Goal: Find specific fact: Find specific fact

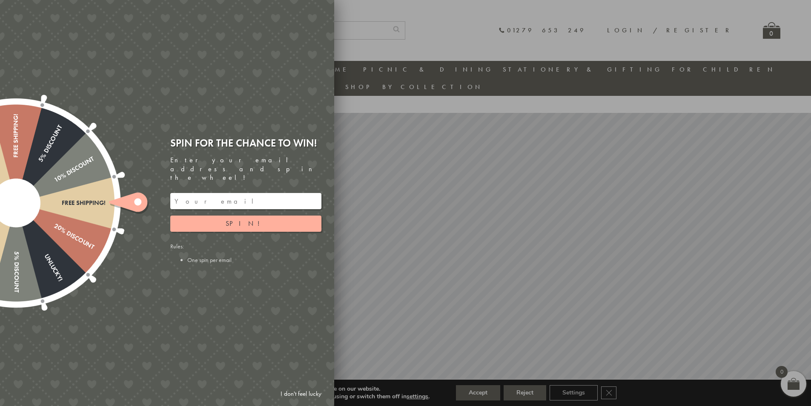
click at [209, 195] on input "email" at bounding box center [245, 201] width 151 height 16
type input "A"
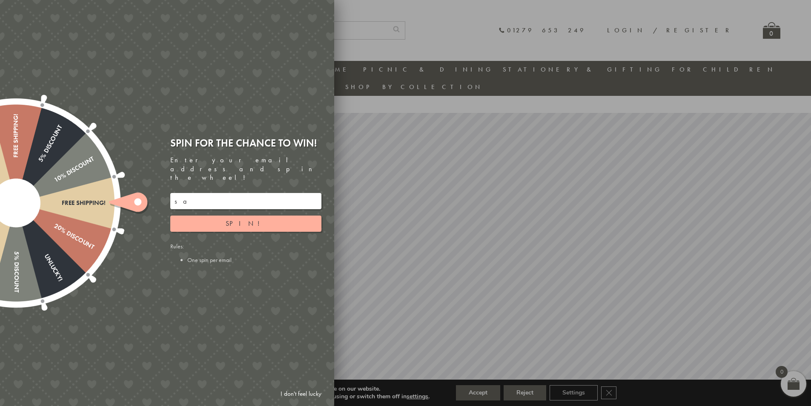
type input "s"
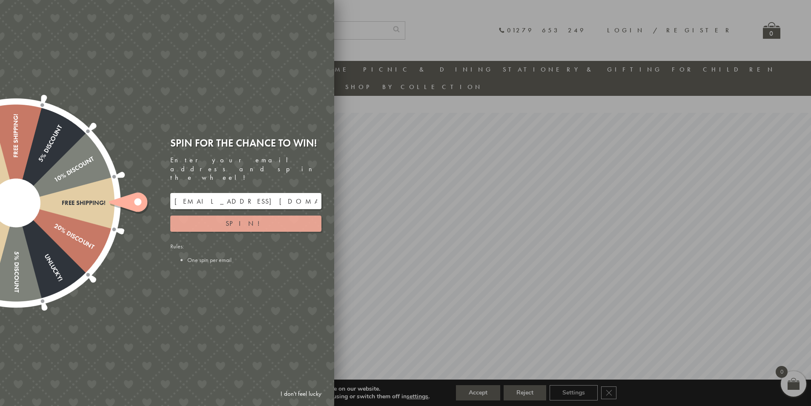
click at [249, 219] on span "Spin!" at bounding box center [246, 223] width 40 height 9
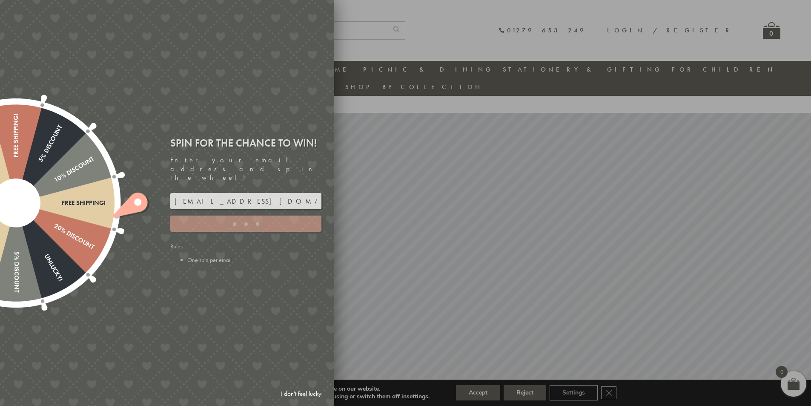
type input "GUGJPQNX"
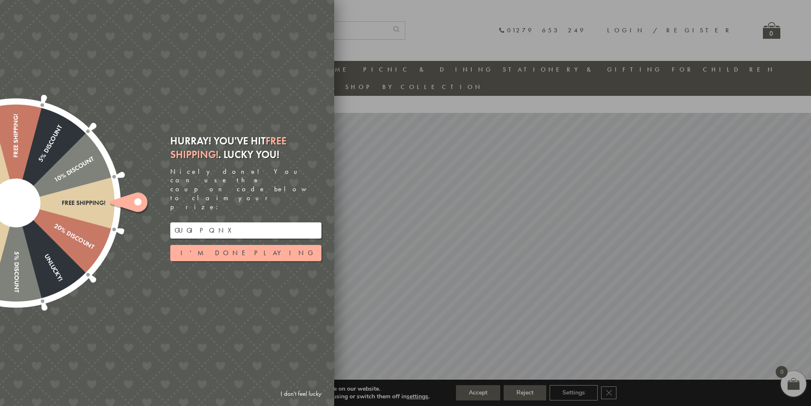
click at [308, 391] on link "I don't feel lucky" at bounding box center [300, 394] width 49 height 16
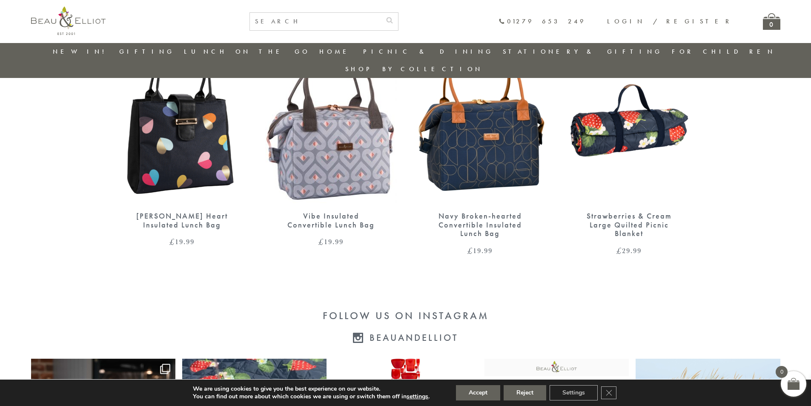
scroll to position [1819, 0]
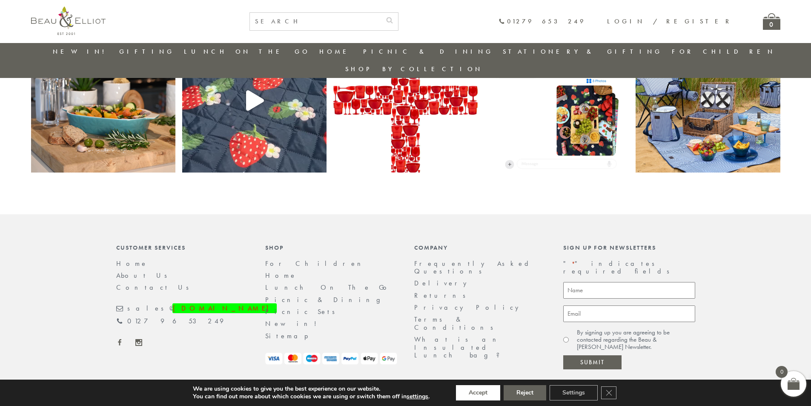
click at [474, 396] on button "Accept" at bounding box center [478, 392] width 44 height 15
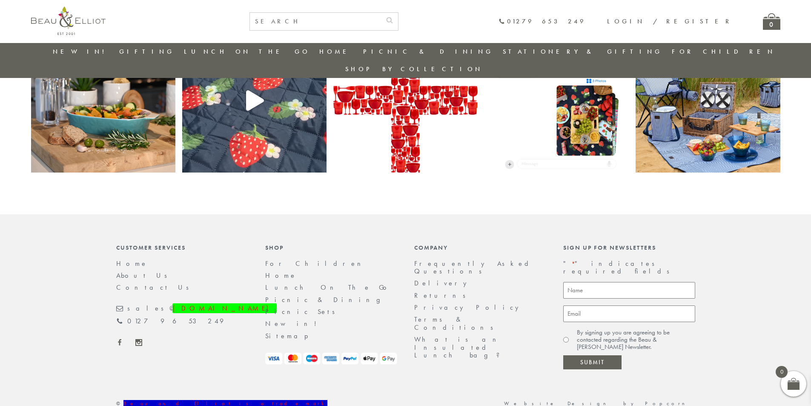
click at [132, 283] on link "Contact Us" at bounding box center [155, 287] width 78 height 9
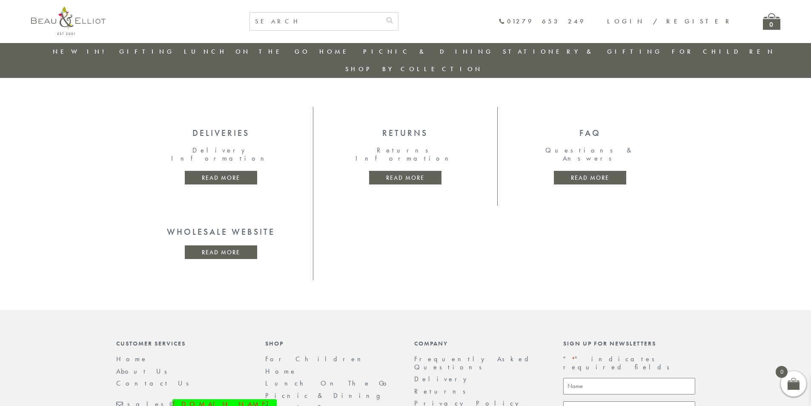
scroll to position [365, 0]
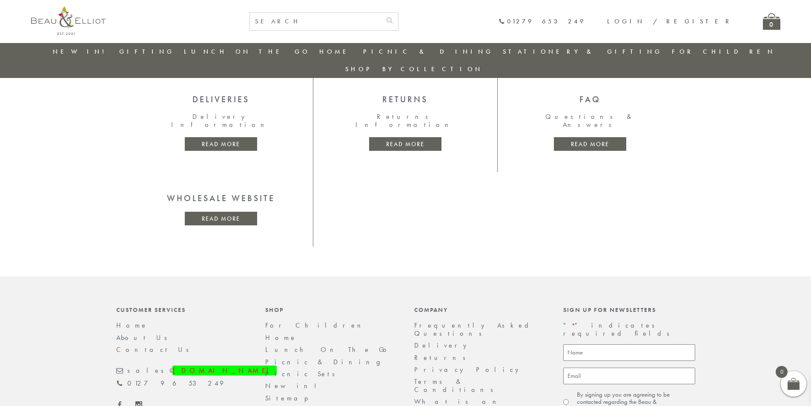
click at [426, 340] on ul "Frequently Asked Questions Delivery Returns Privacy Policy Terms & Conditions W…" at bounding box center [480, 371] width 132 height 100
click at [424, 377] on link "Terms & Conditions" at bounding box center [456, 385] width 85 height 17
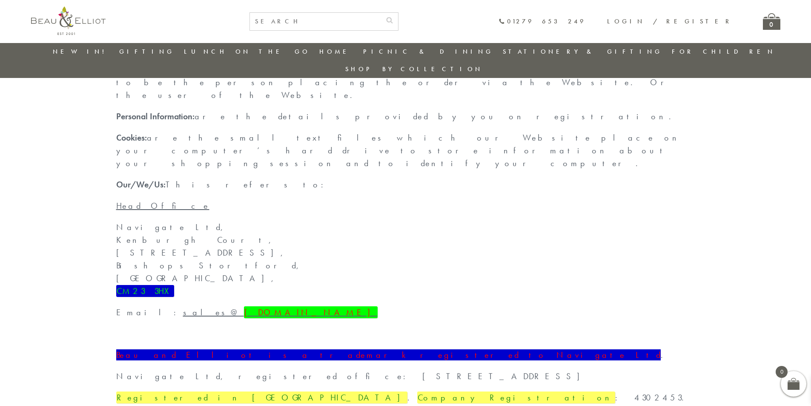
scroll to position [365, 0]
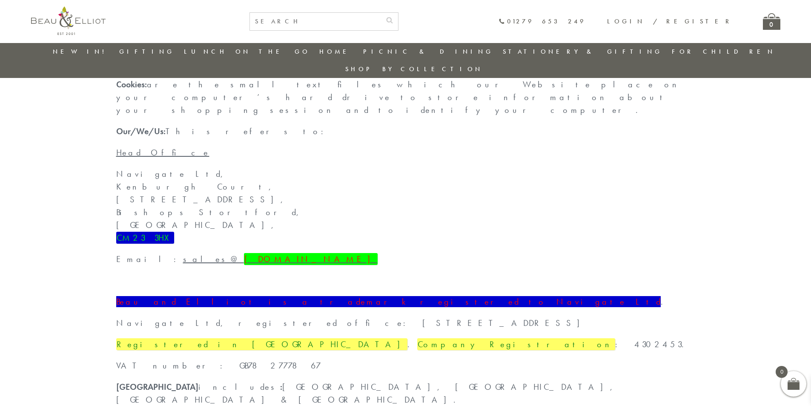
click at [284, 338] on p "Registered in England . Company Registration : 4302453." at bounding box center [405, 344] width 579 height 13
click at [283, 338] on p "Registered in England . Company Registration : 4302453." at bounding box center [405, 344] width 579 height 13
click at [322, 295] on div "Beau and Elliot is a trademark registered to Navigate Ltd . Navigate Ltd, regis…" at bounding box center [405, 367] width 579 height 145
click at [278, 338] on p "Registered in England . Company Registration : 4302453." at bounding box center [405, 344] width 579 height 13
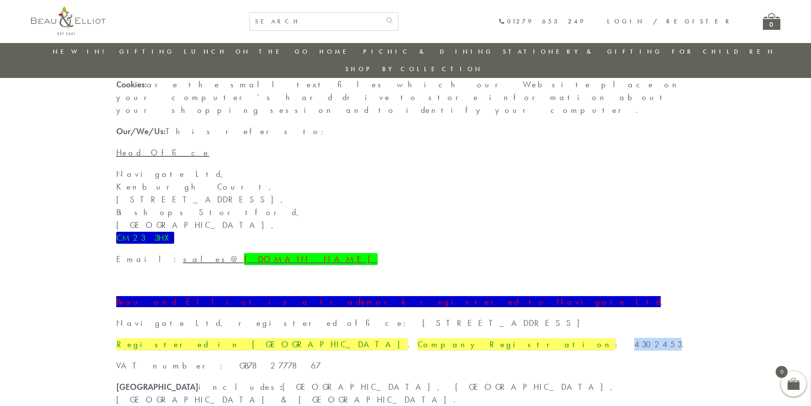
click at [278, 338] on p "Registered in England . Company Registration : 4302453." at bounding box center [405, 344] width 579 height 13
copy p "4302453"
